Goal: Use online tool/utility: Utilize a website feature to perform a specific function

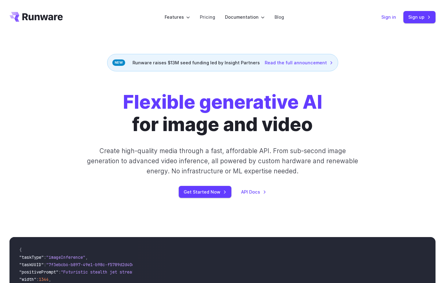
click at [386, 14] on link "Sign in" at bounding box center [388, 16] width 15 height 7
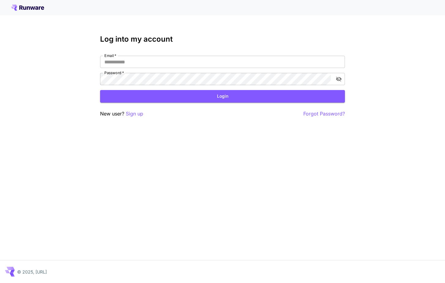
type input "**********"
click at [173, 97] on button "Login" at bounding box center [222, 96] width 245 height 13
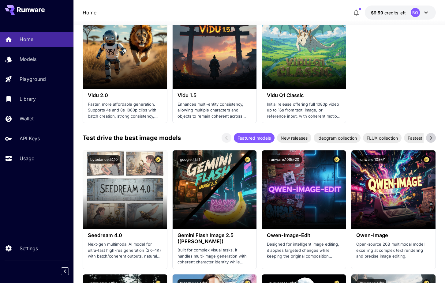
scroll to position [761, 0]
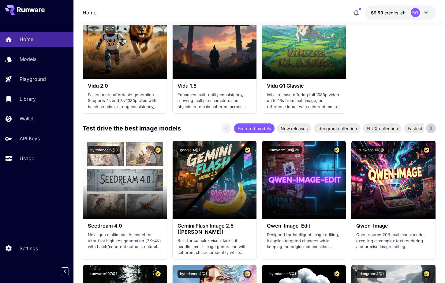
click at [139, 128] on p "Test drive the best image models" at bounding box center [132, 128] width 98 height 9
click at [164, 122] on section "Test drive the best video models Featured models New releases MiniMax KlingAI B…" at bounding box center [259, 197] width 353 height 1607
click at [113, 208] on section at bounding box center [125, 202] width 84 height 34
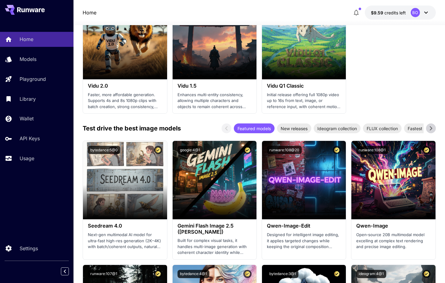
click at [127, 181] on span "Launch in Playground" at bounding box center [122, 179] width 46 height 5
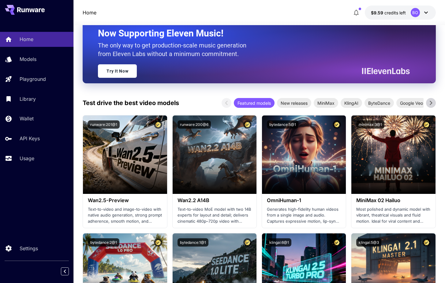
scroll to position [57, 0]
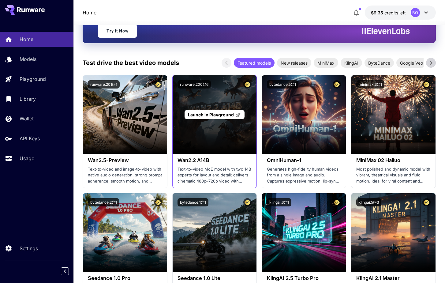
scroll to position [98, 0]
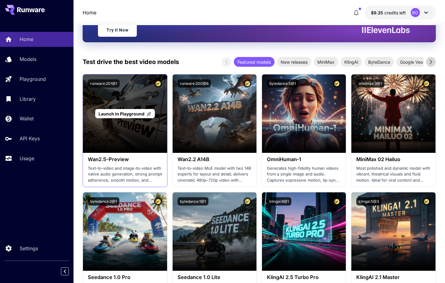
click at [127, 112] on span "Launch in Playground" at bounding box center [122, 113] width 46 height 5
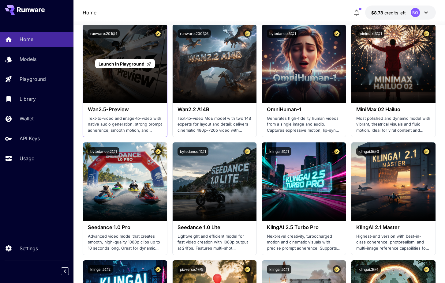
scroll to position [409, 0]
